Goal: Information Seeking & Learning: Compare options

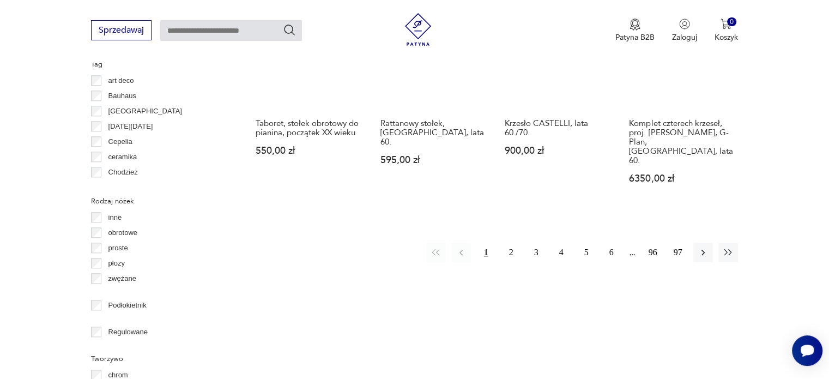
scroll to position [1215, 0]
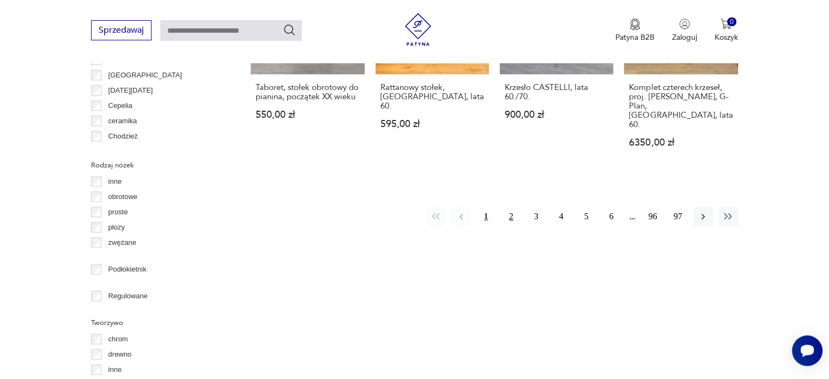
click at [509, 207] on button "2" at bounding box center [511, 217] width 20 height 20
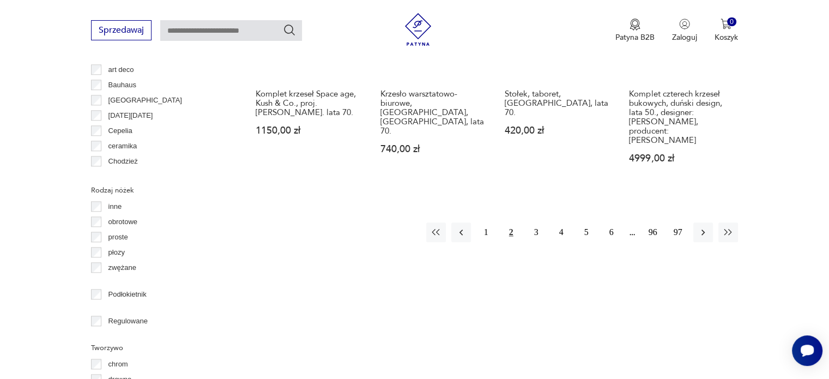
scroll to position [1216, 0]
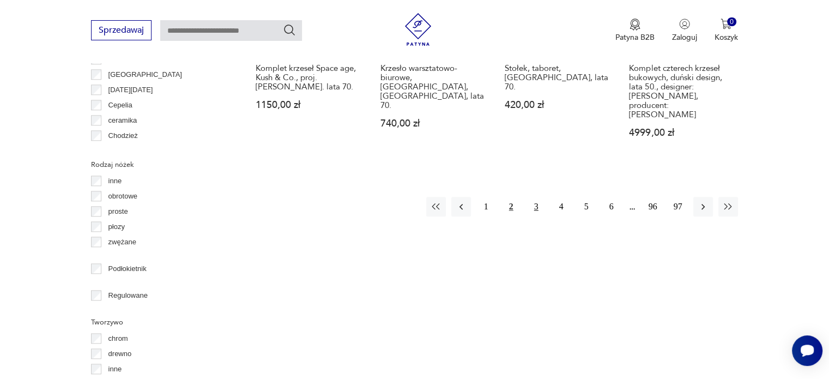
click at [532, 197] on button "3" at bounding box center [537, 207] width 20 height 20
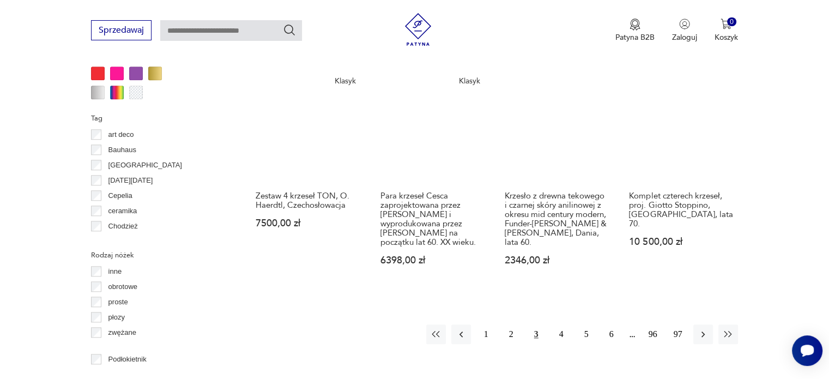
scroll to position [1107, 0]
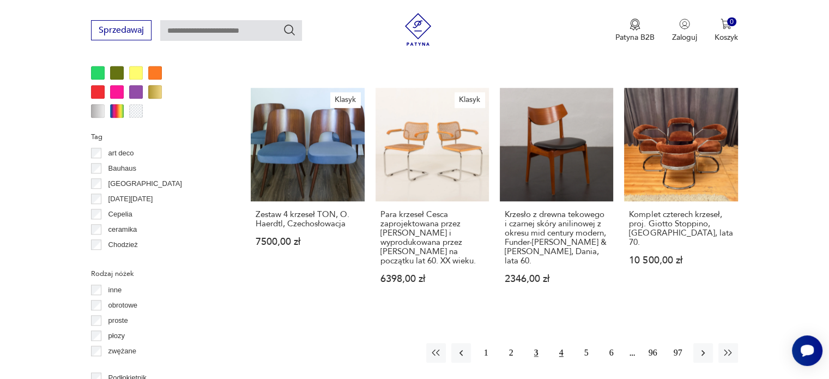
click at [560, 343] on button "4" at bounding box center [562, 353] width 20 height 20
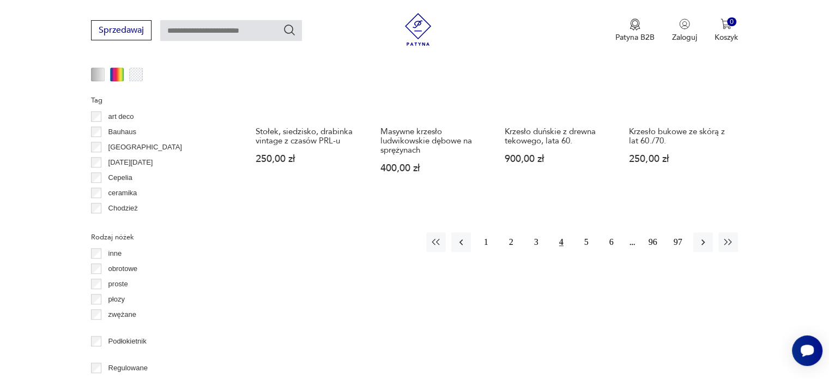
scroll to position [1161, 0]
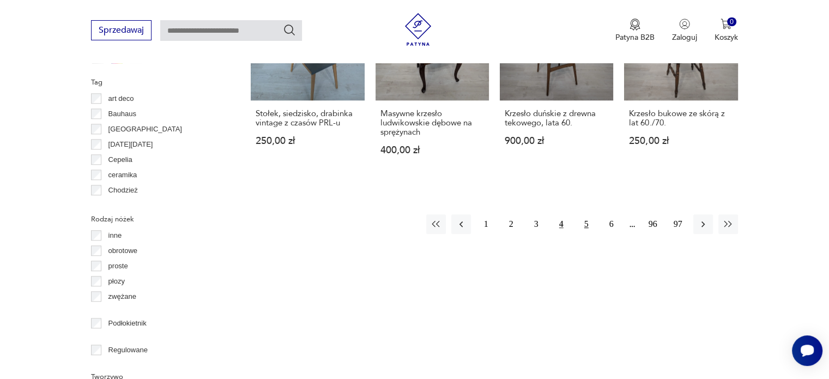
click at [584, 214] on button "5" at bounding box center [587, 224] width 20 height 20
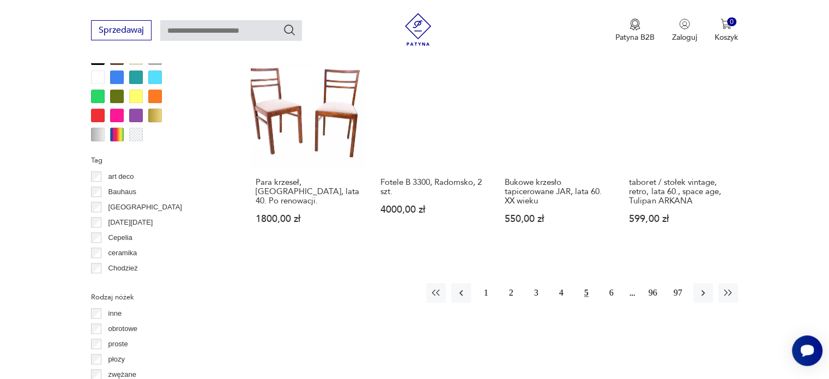
scroll to position [1107, 0]
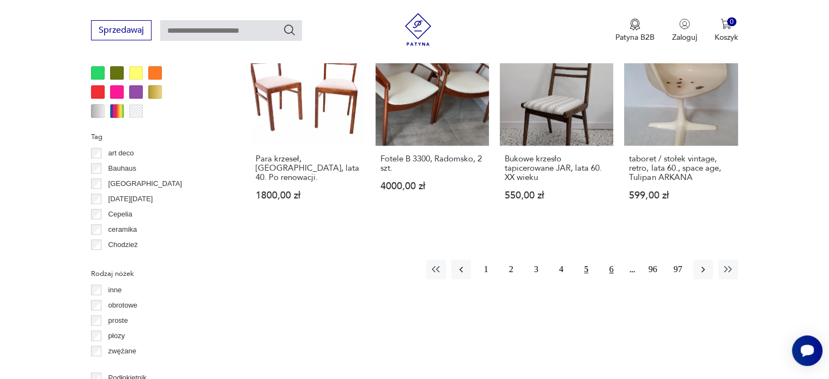
click at [611, 259] on button "6" at bounding box center [612, 269] width 20 height 20
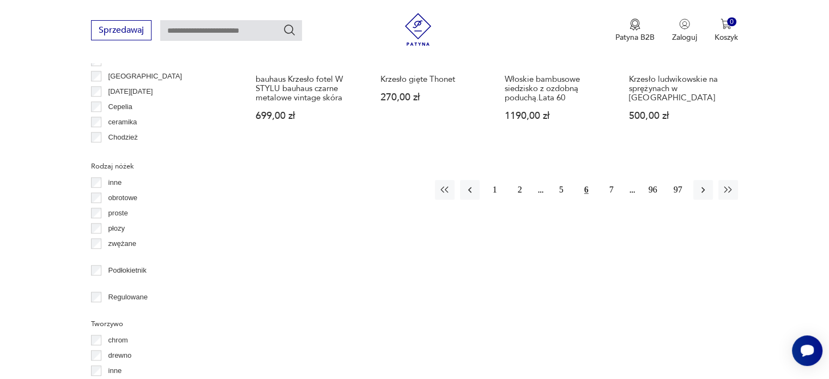
scroll to position [1216, 0]
click at [606, 178] on button "7" at bounding box center [612, 188] width 20 height 20
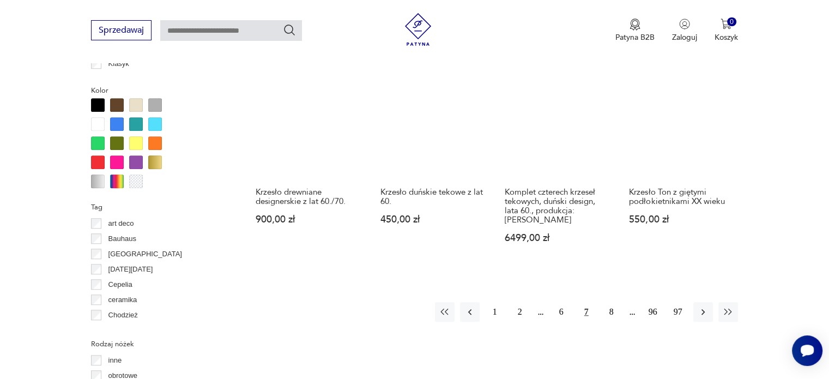
scroll to position [1107, 0]
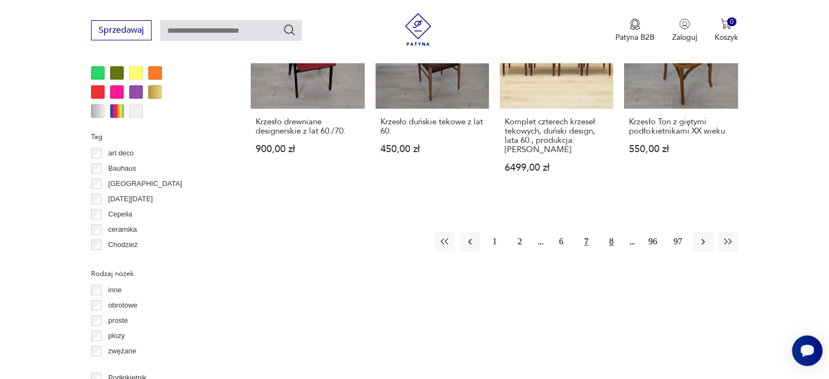
click at [614, 232] on button "8" at bounding box center [612, 242] width 20 height 20
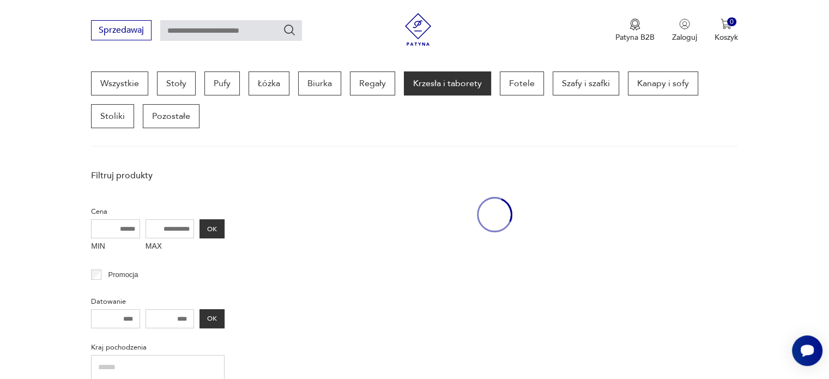
scroll to position [289, 0]
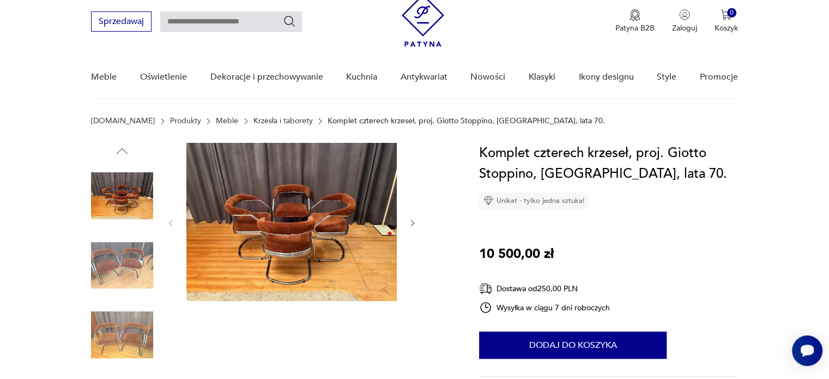
scroll to position [55, 0]
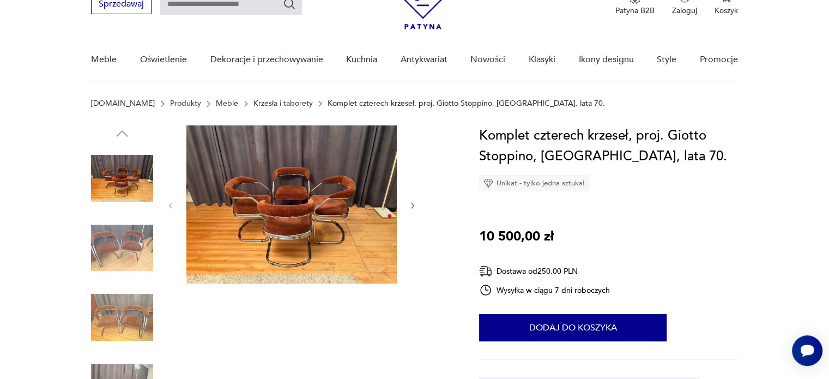
click at [135, 248] on img at bounding box center [122, 248] width 62 height 62
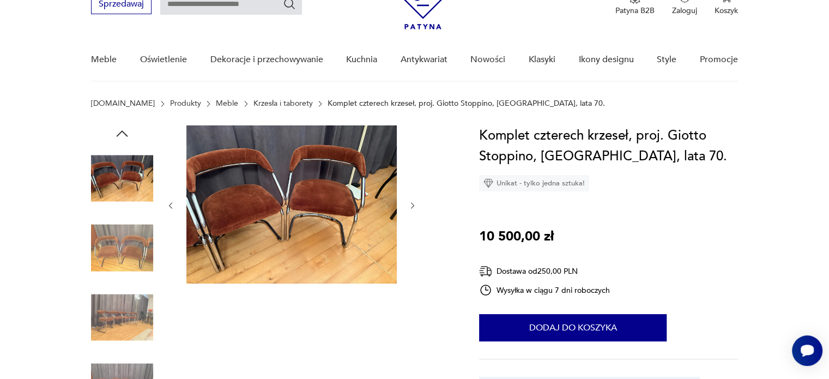
click at [412, 200] on button "button" at bounding box center [412, 205] width 9 height 11
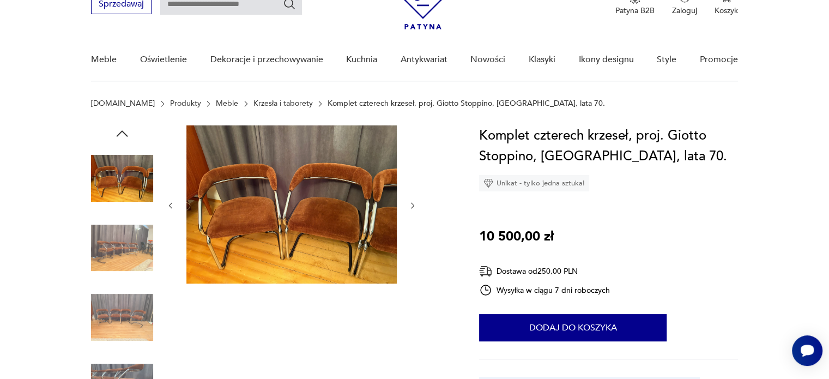
click at [413, 202] on icon "button" at bounding box center [412, 205] width 9 height 9
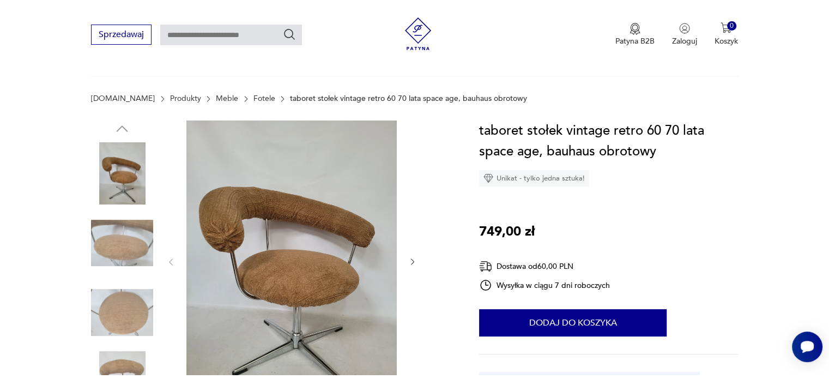
scroll to position [109, 0]
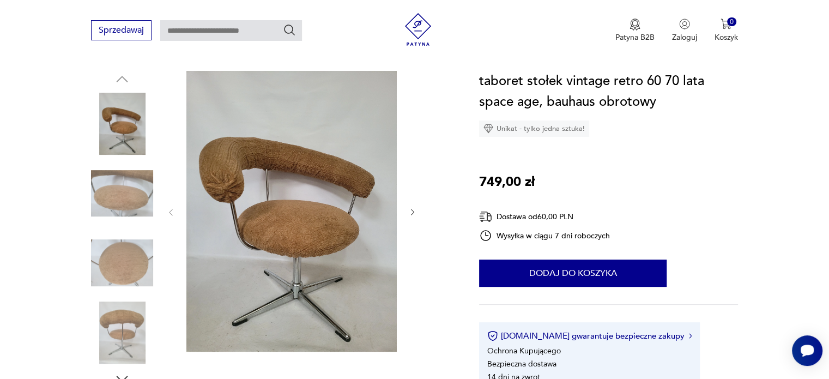
click at [414, 213] on icon "button" at bounding box center [412, 212] width 9 height 9
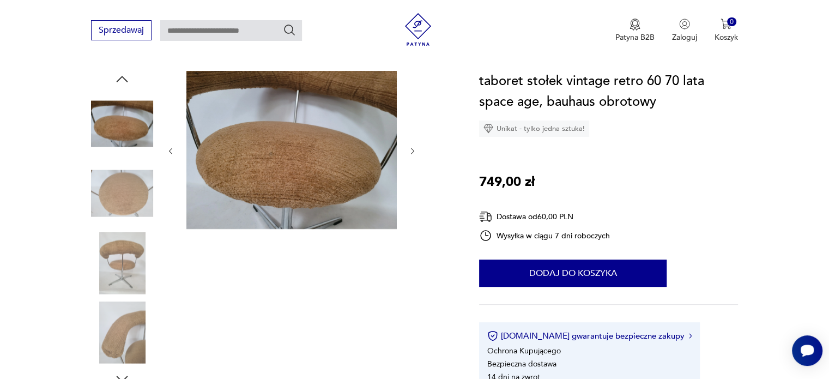
click at [412, 152] on icon "button" at bounding box center [412, 151] width 9 height 9
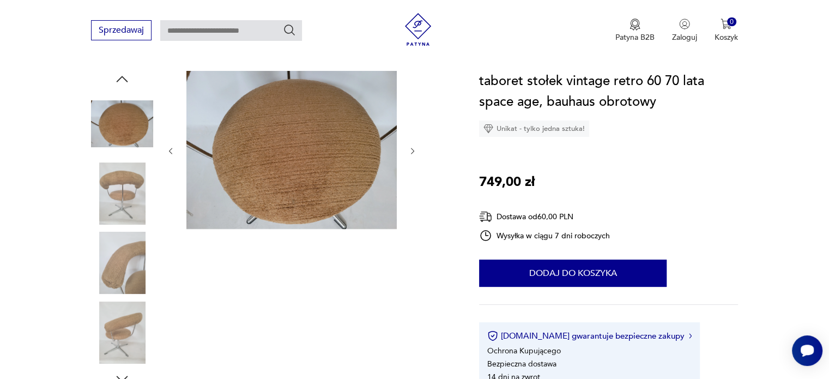
click at [412, 152] on icon "button" at bounding box center [412, 151] width 9 height 9
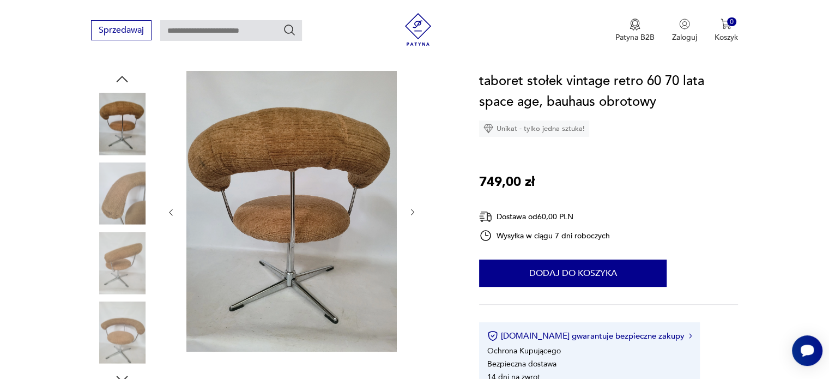
click at [413, 210] on icon "button" at bounding box center [412, 212] width 9 height 9
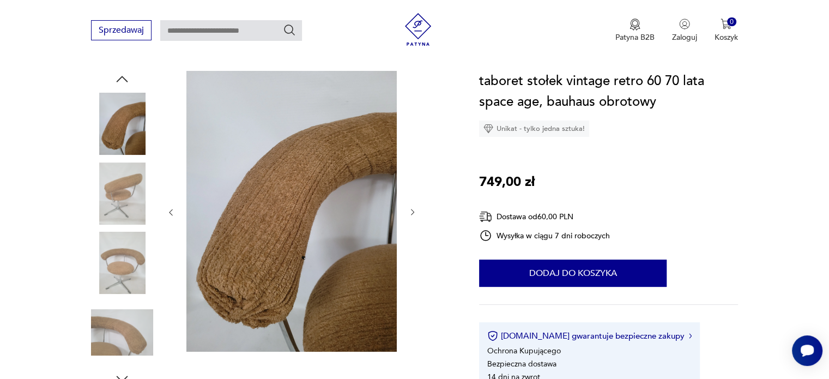
click at [413, 214] on icon "button" at bounding box center [412, 212] width 9 height 9
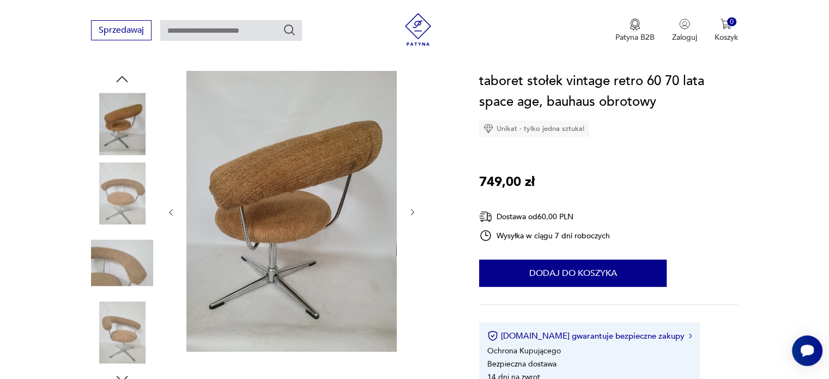
click at [413, 214] on icon "button" at bounding box center [412, 212] width 9 height 9
